Goal: Find specific page/section: Find specific page/section

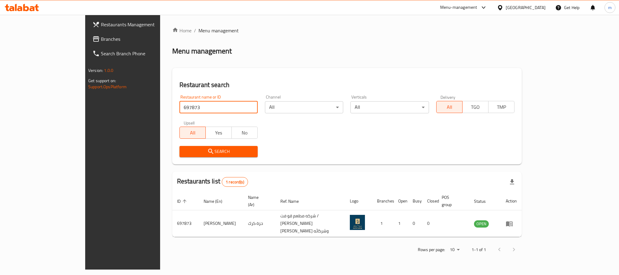
click at [538, 4] on div "[GEOGRAPHIC_DATA]" at bounding box center [526, 7] width 40 height 7
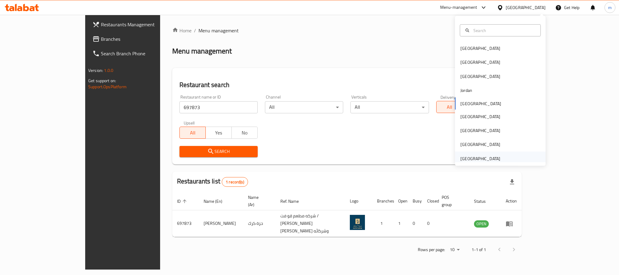
click at [469, 153] on div "[GEOGRAPHIC_DATA]" at bounding box center [480, 158] width 50 height 14
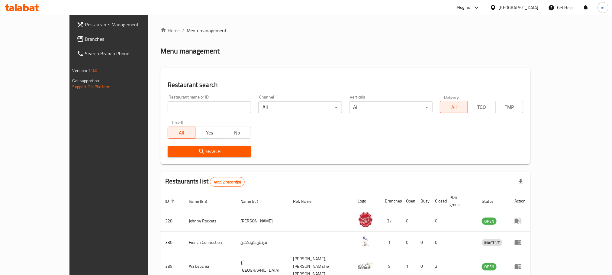
click at [85, 38] on span "Branches" at bounding box center [126, 38] width 82 height 7
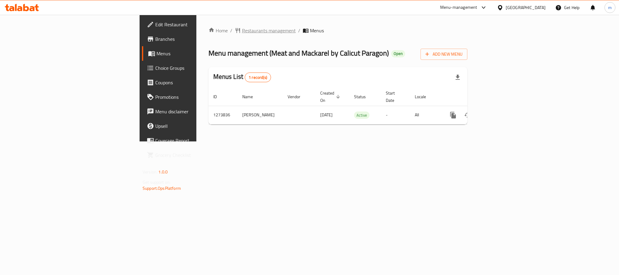
click at [242, 32] on span "Restaurants management" at bounding box center [269, 30] width 54 height 7
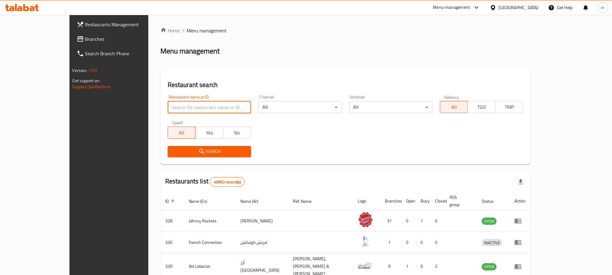
click at [193, 111] on input "search" at bounding box center [209, 107] width 83 height 12
paste input "690990"
type input "690990"
click button "Search" at bounding box center [209, 151] width 83 height 11
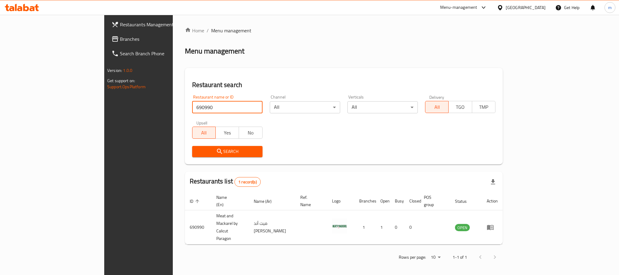
click at [120, 39] on span "Branches" at bounding box center [161, 38] width 83 height 7
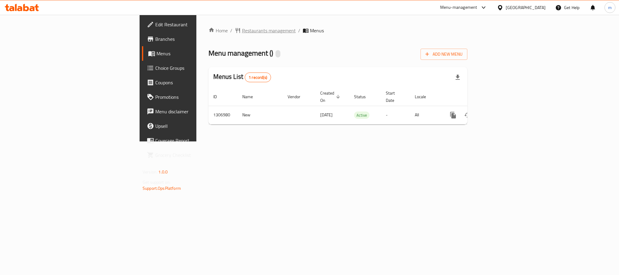
click at [242, 31] on span "Restaurants management" at bounding box center [269, 30] width 54 height 7
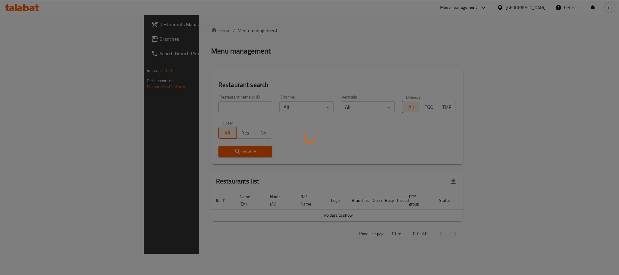
click at [192, 111] on div at bounding box center [309, 137] width 619 height 275
click at [193, 108] on div at bounding box center [309, 137] width 619 height 275
click at [193, 105] on div at bounding box center [309, 137] width 619 height 275
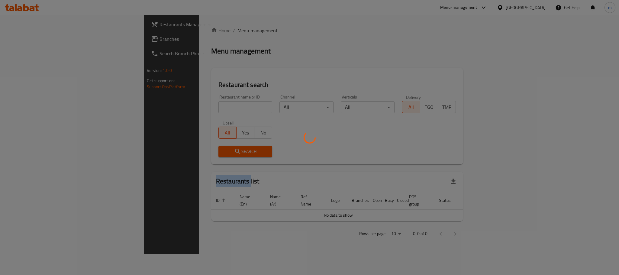
click at [193, 105] on div at bounding box center [309, 137] width 619 height 275
click at [193, 104] on div at bounding box center [309, 137] width 619 height 275
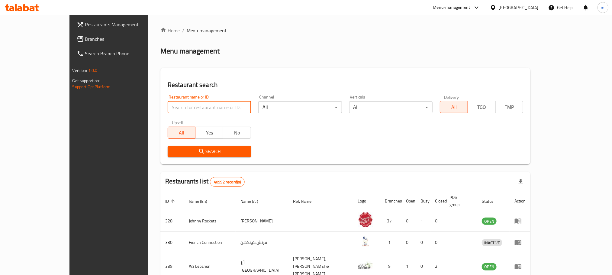
click at [192, 106] on input "search" at bounding box center [209, 107] width 83 height 12
paste input "704257"
type input "704257"
click button "Search" at bounding box center [209, 151] width 83 height 11
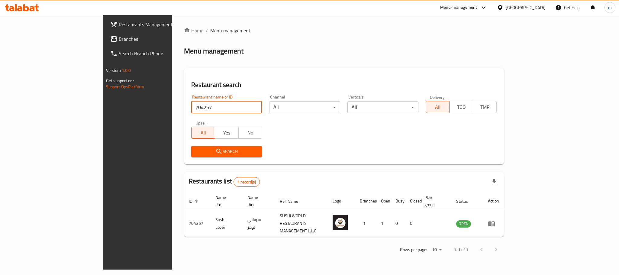
click at [119, 38] on span "Branches" at bounding box center [160, 38] width 83 height 7
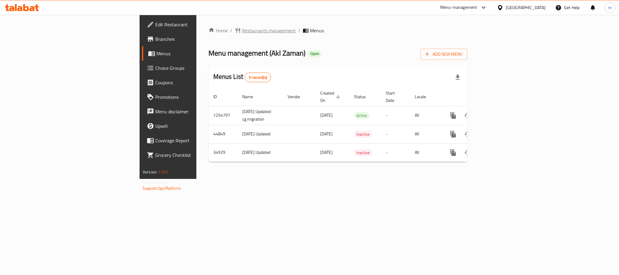
click at [242, 29] on span "Restaurants management" at bounding box center [269, 30] width 54 height 7
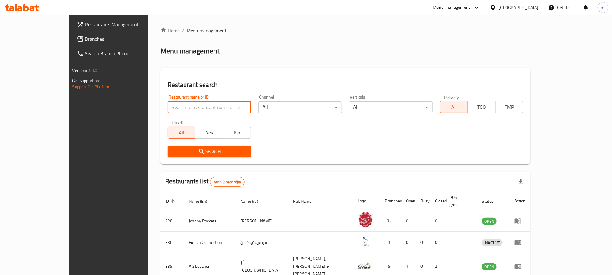
click at [185, 106] on input "search" at bounding box center [209, 107] width 83 height 12
paste input "9973"
click button "Search" at bounding box center [209, 151] width 83 height 11
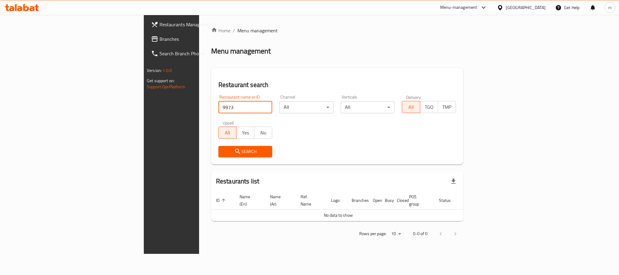
type input "9973"
click button "Search" at bounding box center [245, 151] width 54 height 11
